Goal: Check status: Check status

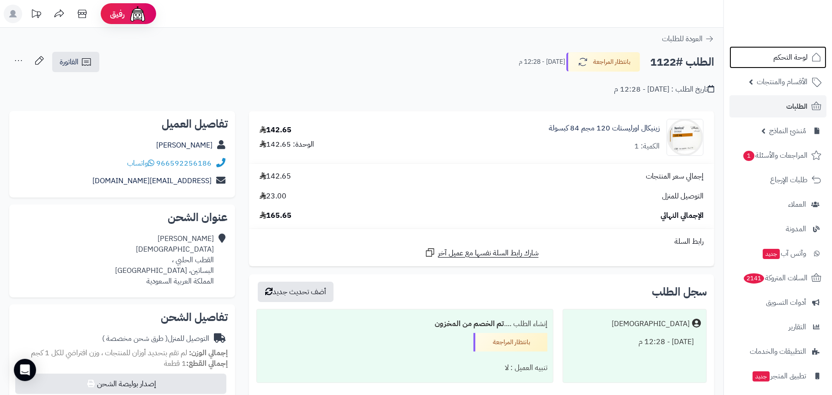
click at [782, 55] on span "لوحة التحكم" at bounding box center [791, 57] width 34 height 13
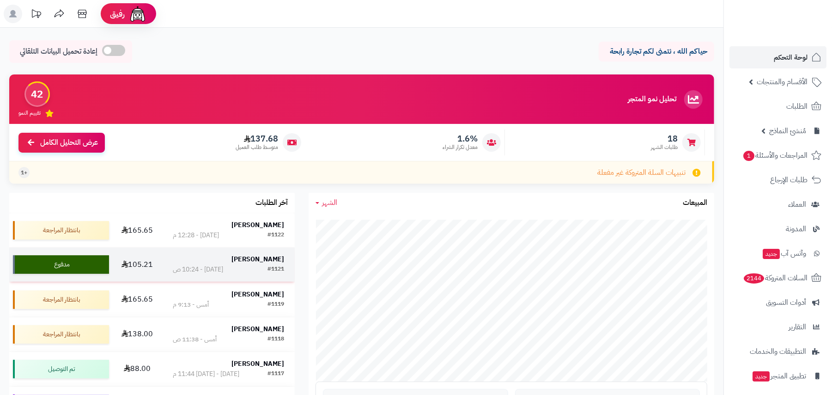
click at [177, 261] on div "[PERSON_NAME]" at bounding box center [229, 259] width 112 height 9
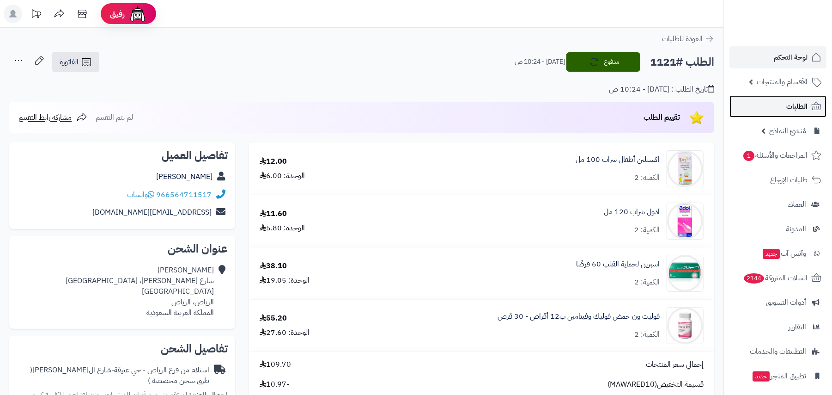
click at [790, 115] on link "الطلبات" at bounding box center [778, 106] width 97 height 22
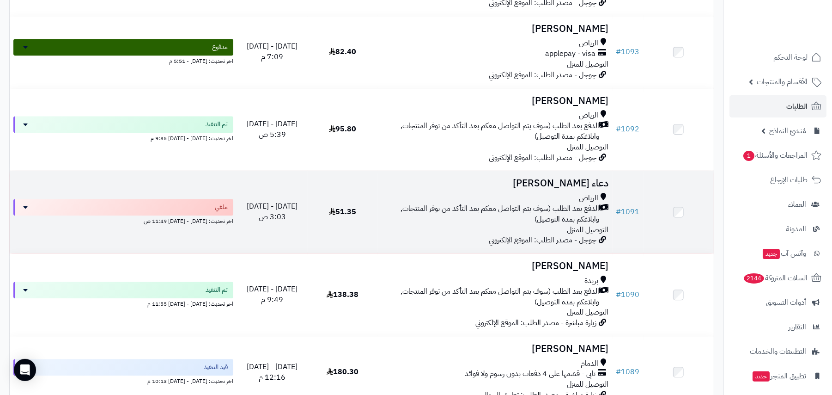
scroll to position [1540, 0]
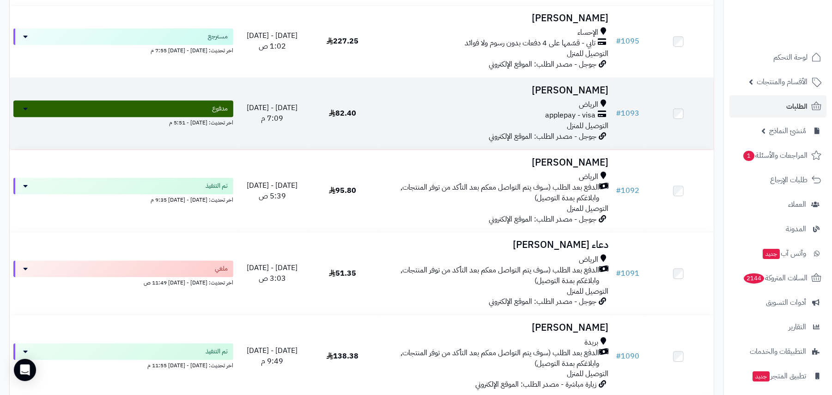
click at [460, 91] on h3 "[PERSON_NAME]" at bounding box center [495, 90] width 227 height 11
